Goal: Transaction & Acquisition: Obtain resource

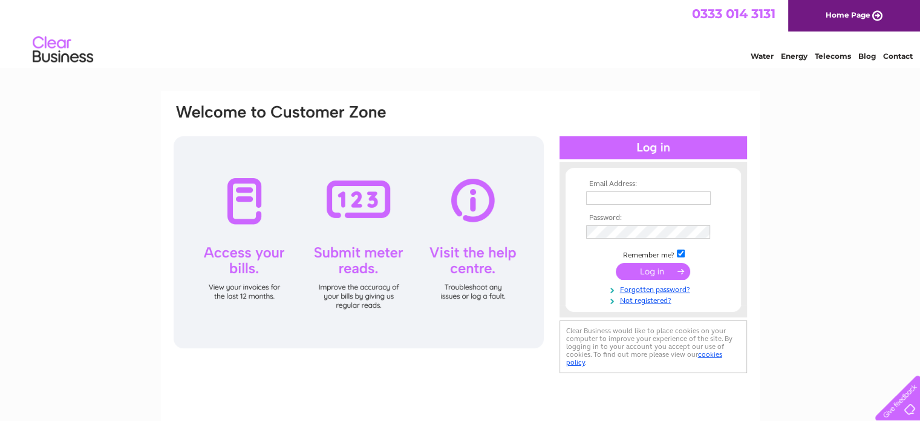
type input "annemarie.keisler@escaperecruitment.com"
click at [658, 272] on input "submit" at bounding box center [653, 271] width 74 height 17
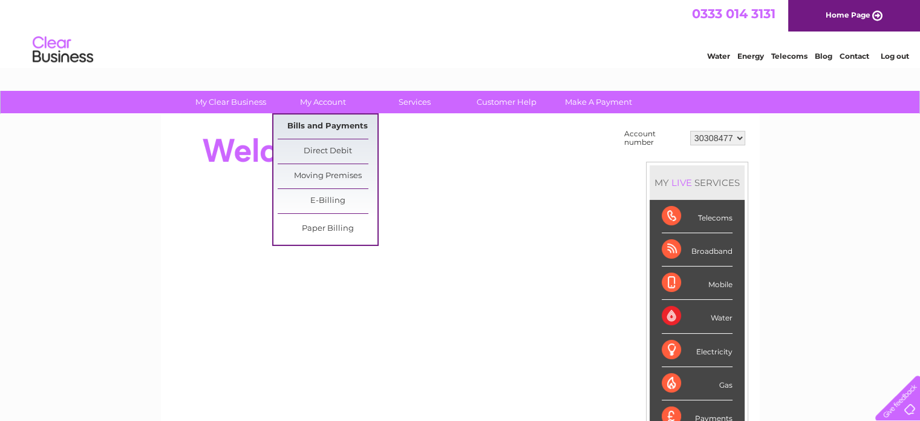
click at [329, 127] on link "Bills and Payments" at bounding box center [328, 126] width 100 height 24
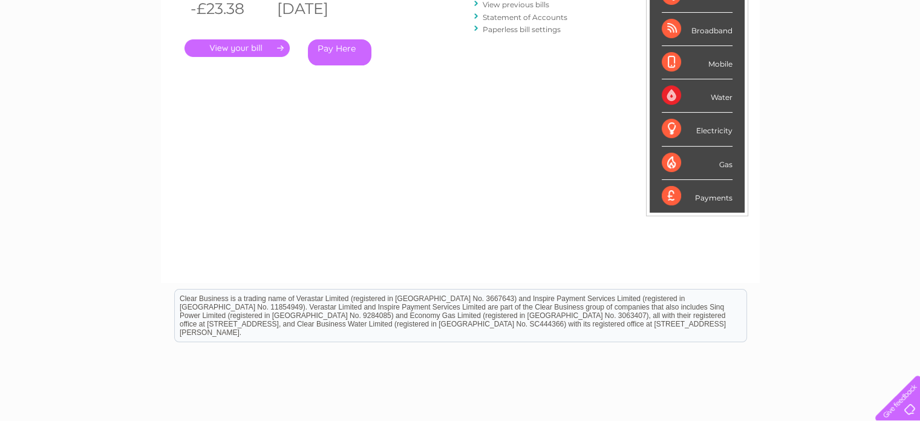
scroll to position [61, 0]
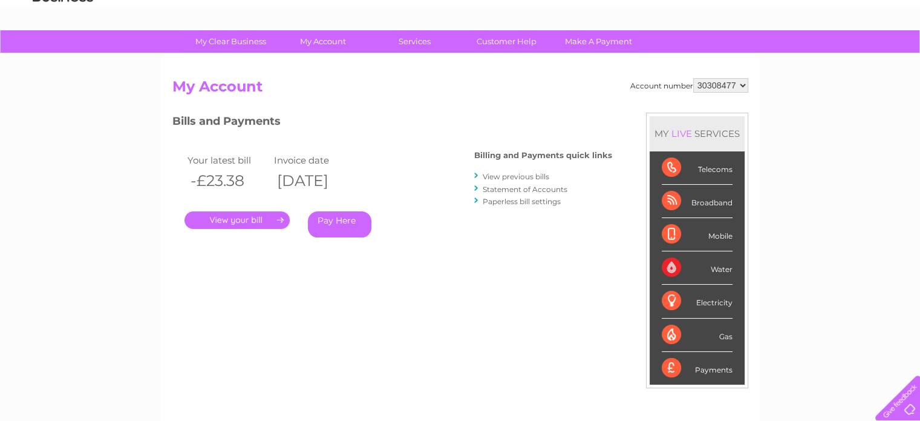
click at [526, 175] on link "View previous bills" at bounding box center [516, 176] width 67 height 9
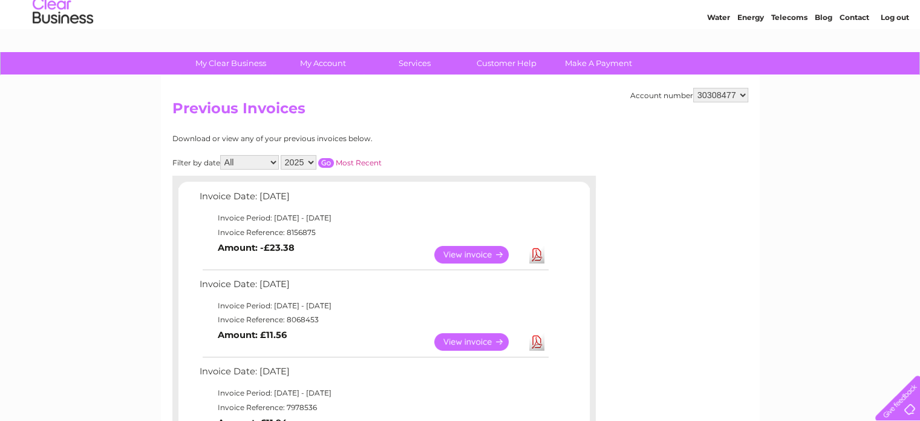
scroll to position [61, 0]
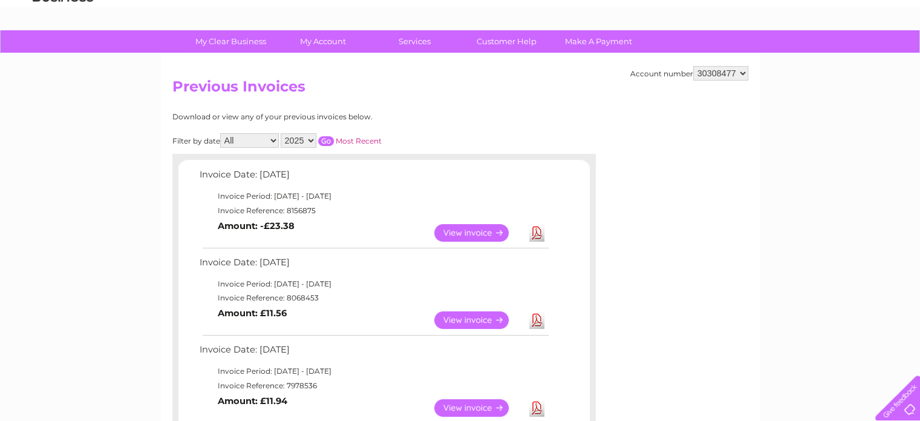
click at [479, 320] on link "View" at bounding box center [478, 320] width 89 height 18
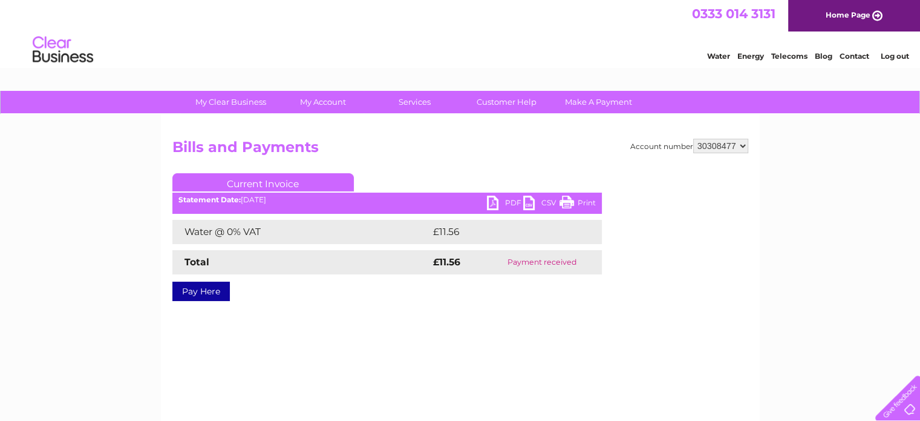
click at [510, 202] on link "PDF" at bounding box center [505, 204] width 36 height 18
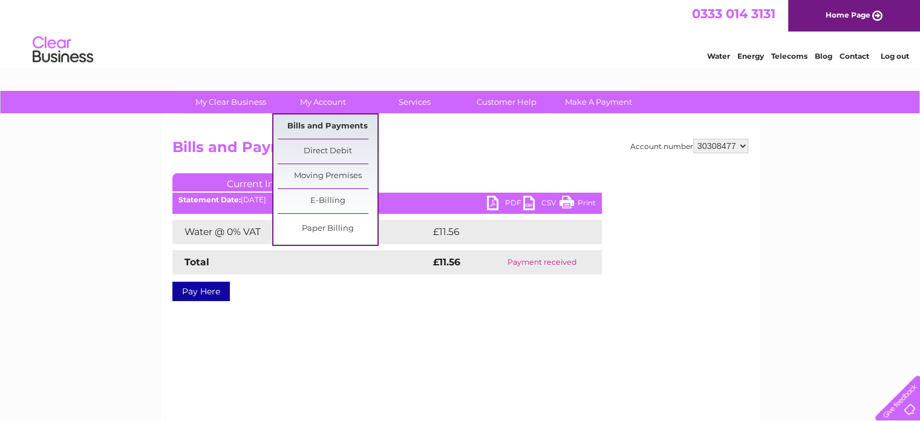
click at [327, 126] on link "Bills and Payments" at bounding box center [328, 126] width 100 height 24
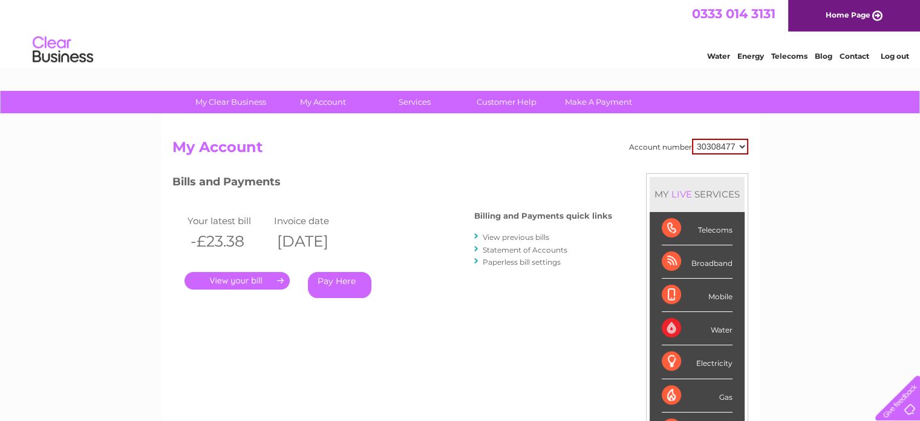
click at [529, 234] on link "View previous bills" at bounding box center [516, 236] width 67 height 9
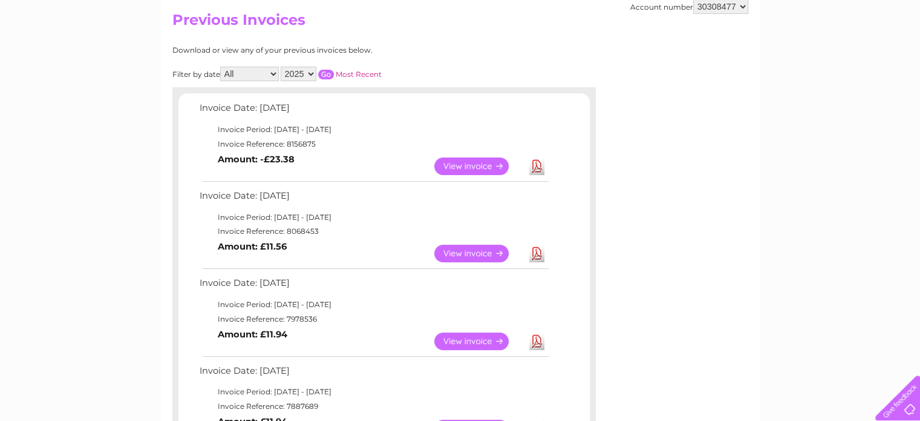
scroll to position [182, 0]
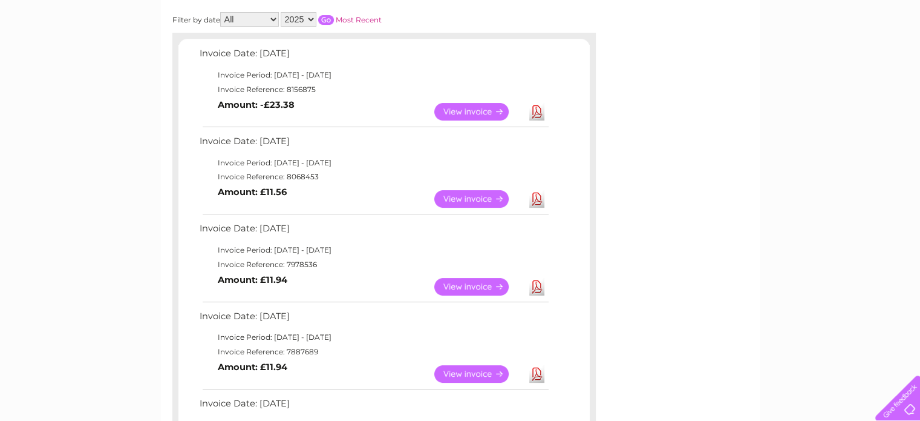
click at [478, 280] on link "View" at bounding box center [478, 287] width 89 height 18
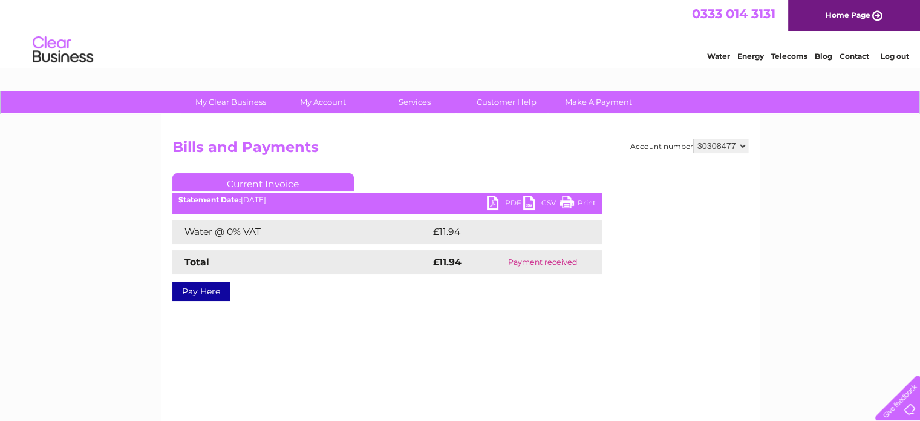
click at [507, 203] on link "PDF" at bounding box center [505, 204] width 36 height 18
